Goal: Information Seeking & Learning: Learn about a topic

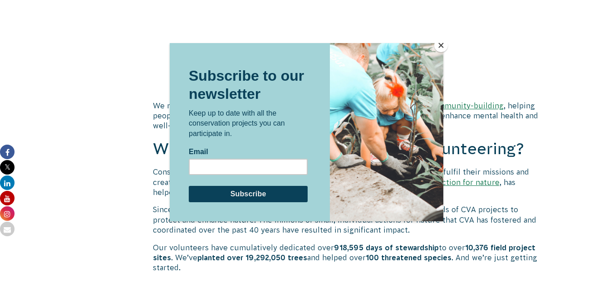
scroll to position [1316, 0]
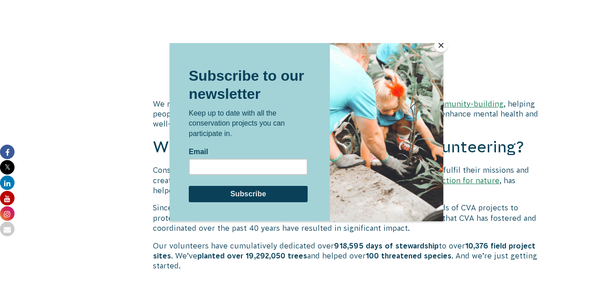
click at [442, 46] on button "Close" at bounding box center [441, 46] width 14 height 14
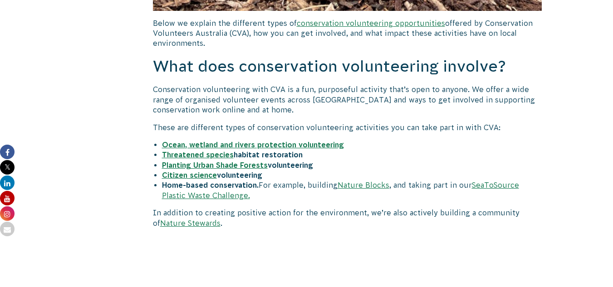
scroll to position [880, 0]
click at [201, 177] on strong "Citizen science" at bounding box center [189, 175] width 55 height 8
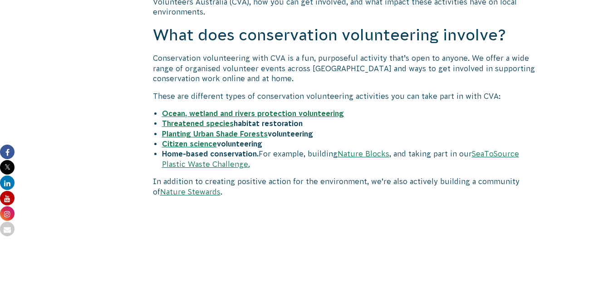
scroll to position [924, 0]
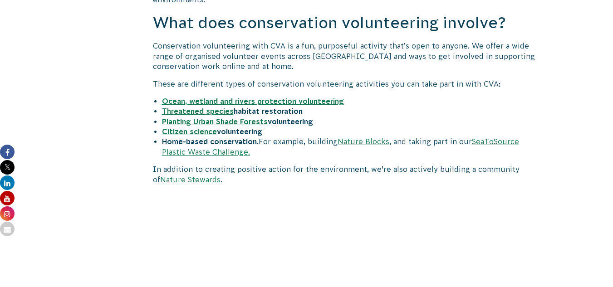
click at [357, 143] on link "Nature Blocks" at bounding box center [363, 141] width 52 height 8
click at [505, 141] on link "SeaToSource Plastic Waste Challenge." at bounding box center [340, 146] width 357 height 18
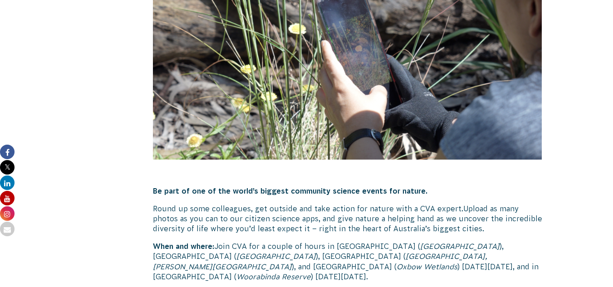
scroll to position [564, 0]
